Goal: Task Accomplishment & Management: Manage account settings

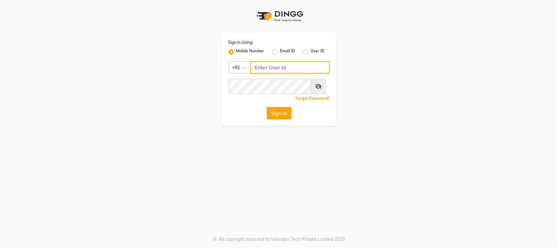
type input "9218055915"
click at [286, 119] on button "Sign In" at bounding box center [279, 113] width 25 height 12
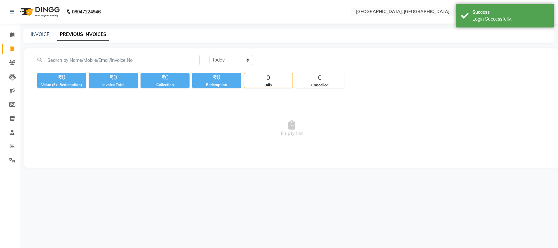
select select "en"
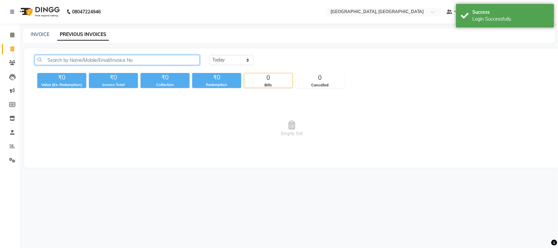
click at [67, 65] on input "text" at bounding box center [117, 60] width 165 height 10
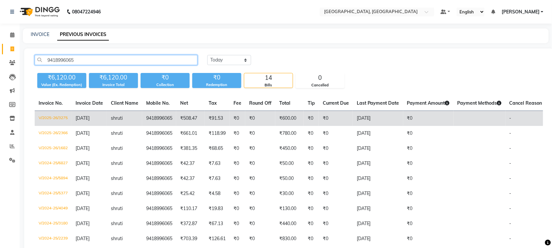
type input "9418996065"
click at [176, 126] on td "9418996065" at bounding box center [159, 118] width 34 height 15
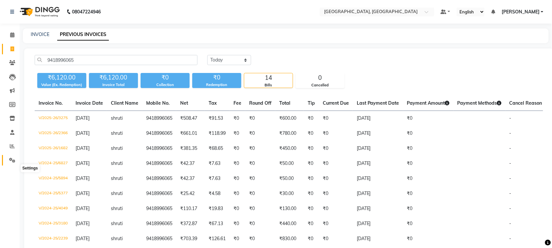
click at [10, 162] on icon at bounding box center [12, 160] width 6 height 5
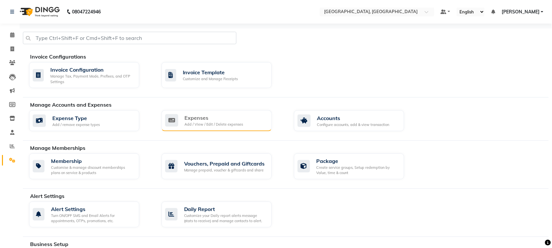
click at [197, 127] on div "Add / View / Edit / Delete expenses" at bounding box center [214, 125] width 58 height 6
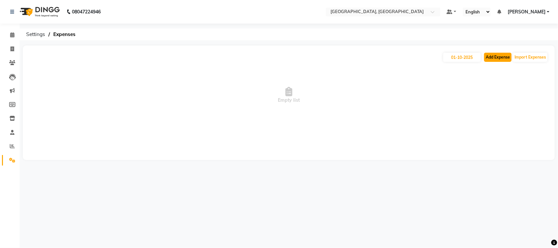
click at [486, 58] on button "Add Expense" at bounding box center [497, 57] width 27 height 9
select select "1"
select select "3279"
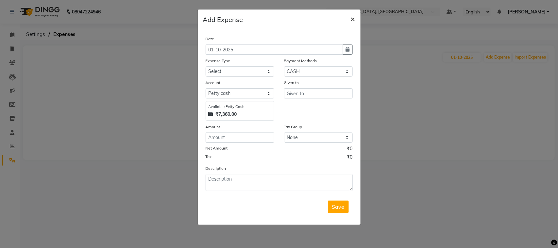
click at [351, 22] on span "×" at bounding box center [353, 19] width 5 height 10
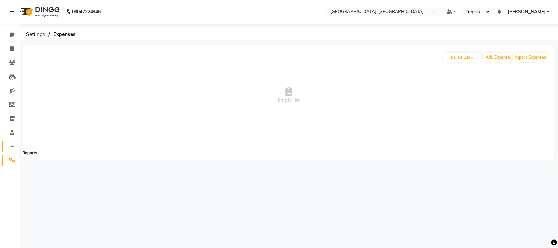
click at [13, 148] on icon at bounding box center [12, 145] width 5 height 5
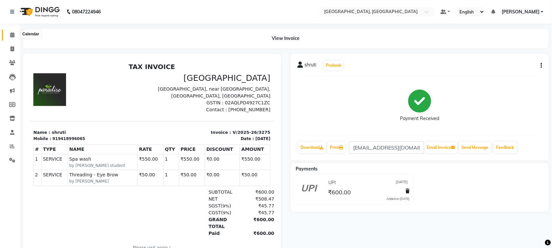
click at [10, 35] on icon at bounding box center [12, 34] width 4 height 5
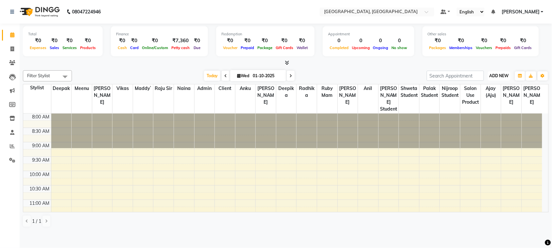
click at [490, 78] on span "ADD NEW" at bounding box center [498, 75] width 19 height 5
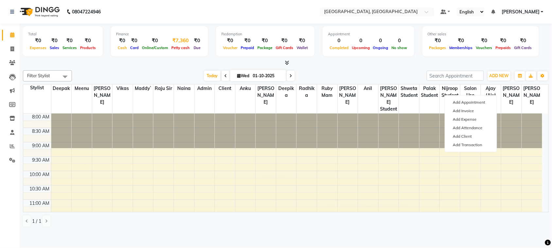
click at [191, 44] on div "₹7,360" at bounding box center [181, 41] width 22 height 8
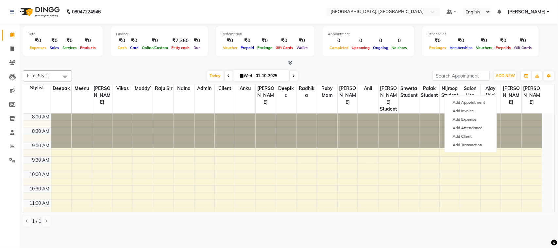
select select "3279"
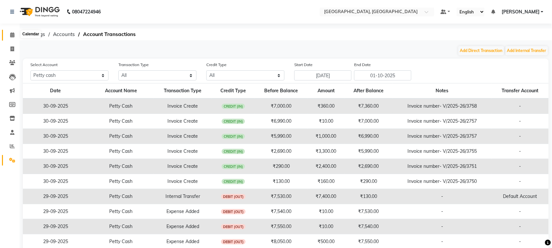
click at [10, 33] on icon at bounding box center [12, 34] width 4 height 5
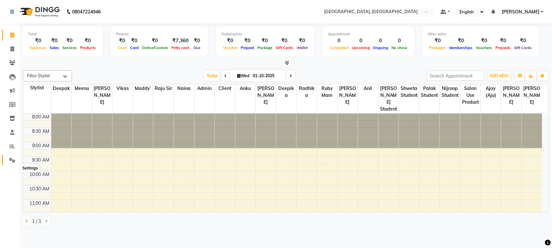
click at [10, 162] on icon at bounding box center [12, 160] width 6 height 5
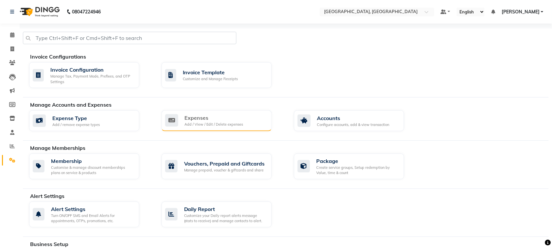
click at [195, 127] on div "Add / View / Edit / Delete expenses" at bounding box center [214, 125] width 58 height 6
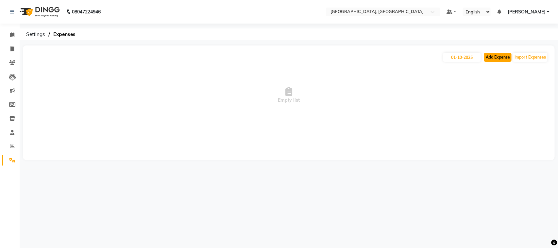
click at [484, 62] on button "Add Expense" at bounding box center [497, 57] width 27 height 9
select select "1"
select select "3279"
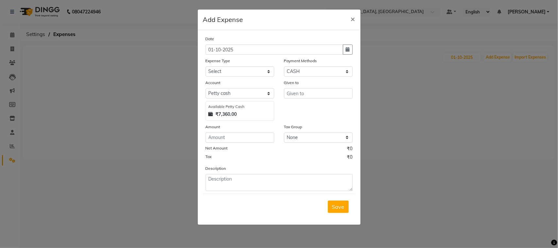
click at [471, 90] on ngb-modal-window "Add Expense × Date [DATE] Expense Type Select Advance Salary Bank charges Car m…" at bounding box center [279, 124] width 558 height 248
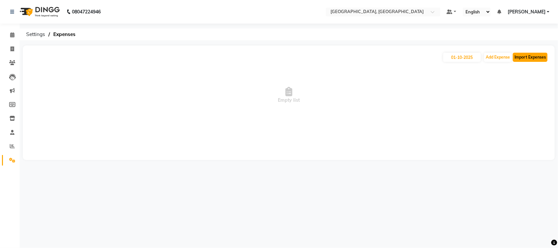
click at [531, 62] on button "Import Expenses" at bounding box center [530, 57] width 35 height 9
